Goal: Transaction & Acquisition: Obtain resource

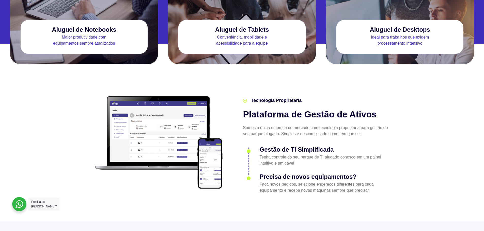
scroll to position [483, 0]
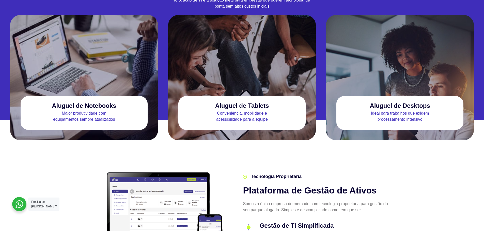
click at [95, 111] on p "Maior produtividade com equipamentos sempre atualizados" at bounding box center [84, 117] width 127 height 12
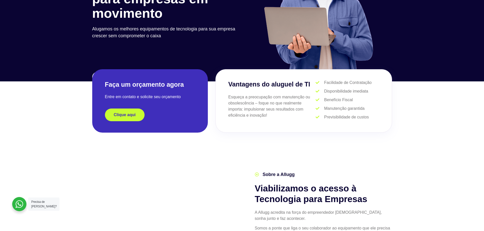
scroll to position [0, 0]
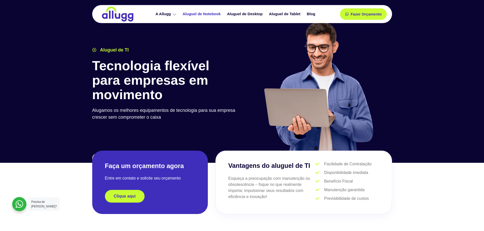
click at [200, 12] on link "Aluguel de Notebook" at bounding box center [202, 14] width 44 height 9
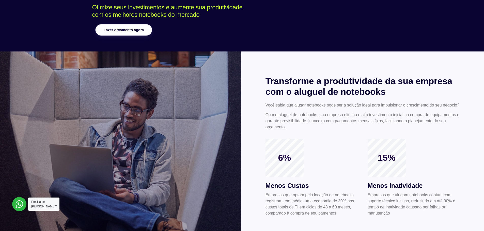
click at [142, 33] on link "Fazer orçamento agora" at bounding box center [123, 29] width 57 height 11
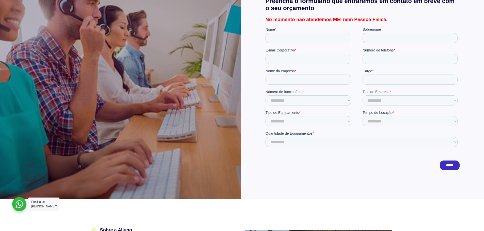
scroll to position [127, 0]
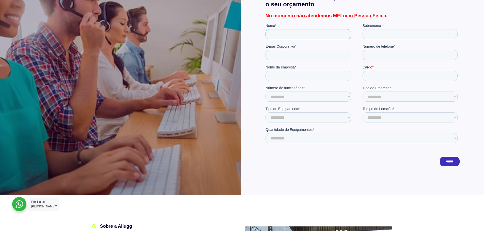
click at [281, 33] on input "Nome *" at bounding box center [308, 34] width 86 height 10
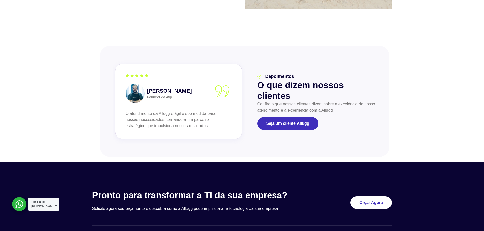
scroll to position [489, 0]
